Goal: Task Accomplishment & Management: Use online tool/utility

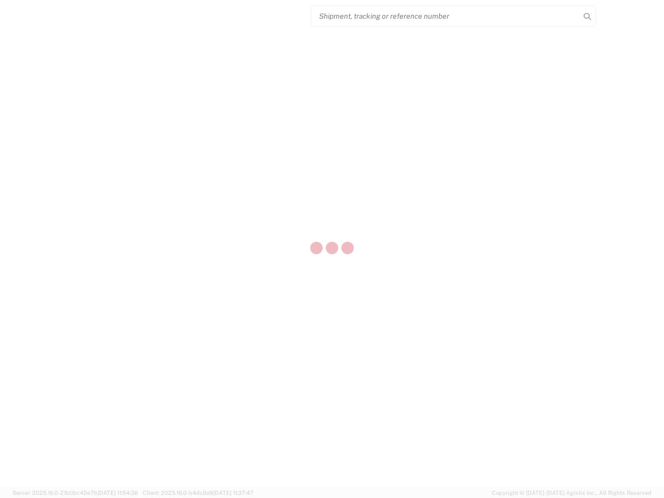
select select "US"
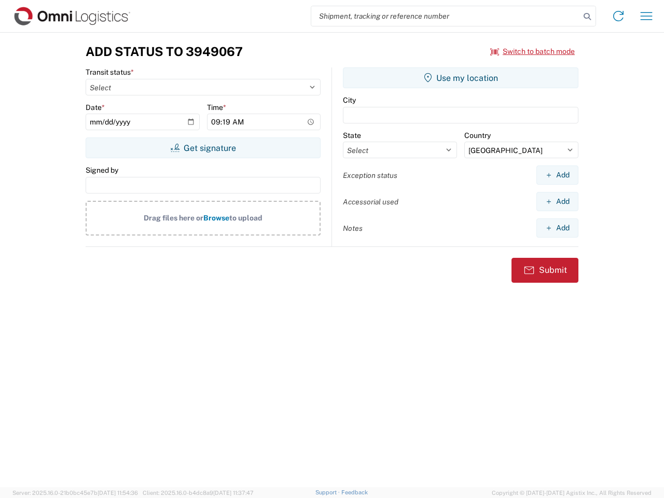
click at [446, 16] on input "search" at bounding box center [445, 16] width 269 height 20
click at [588, 17] on icon at bounding box center [587, 16] width 15 height 15
click at [619, 16] on icon at bounding box center [618, 16] width 17 height 17
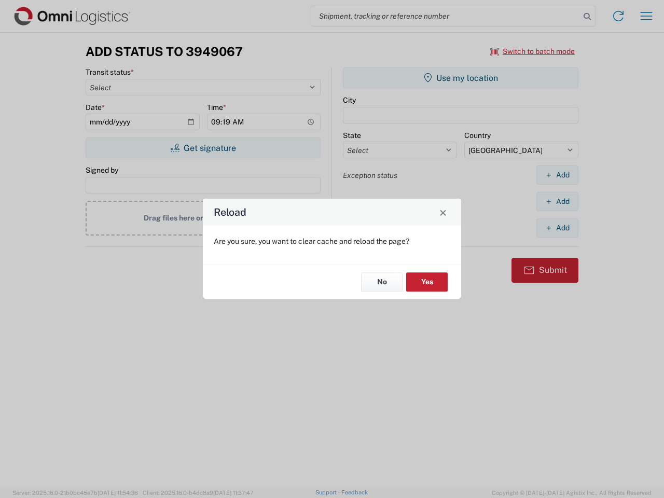
click at [647, 16] on div "Reload Are you sure, you want to clear cache and reload the page? No Yes" at bounding box center [332, 249] width 664 height 498
click at [533, 51] on div "Reload Are you sure, you want to clear cache and reload the page? No Yes" at bounding box center [332, 249] width 664 height 498
click at [203, 148] on div "Reload Are you sure, you want to clear cache and reload the page? No Yes" at bounding box center [332, 249] width 664 height 498
click at [461, 78] on div "Reload Are you sure, you want to clear cache and reload the page? No Yes" at bounding box center [332, 249] width 664 height 498
click at [557, 175] on div "Reload Are you sure, you want to clear cache and reload the page? No Yes" at bounding box center [332, 249] width 664 height 498
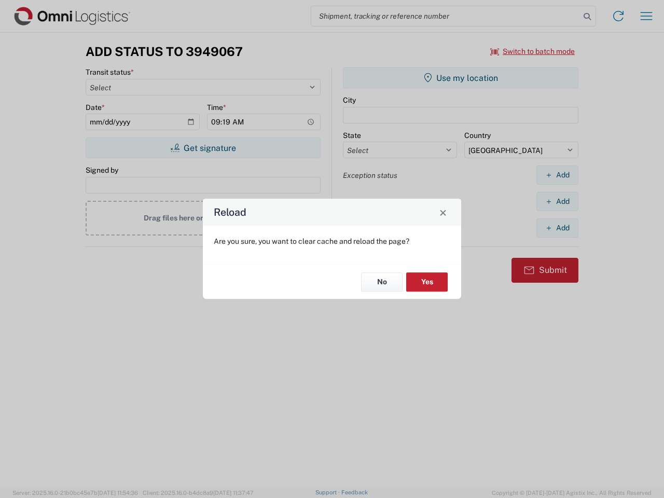
click at [557, 201] on div "Reload Are you sure, you want to clear cache and reload the page? No Yes" at bounding box center [332, 249] width 664 height 498
click at [557, 228] on div "Reload Are you sure, you want to clear cache and reload the page? No Yes" at bounding box center [332, 249] width 664 height 498
